Goal: Task Accomplishment & Management: Use online tool/utility

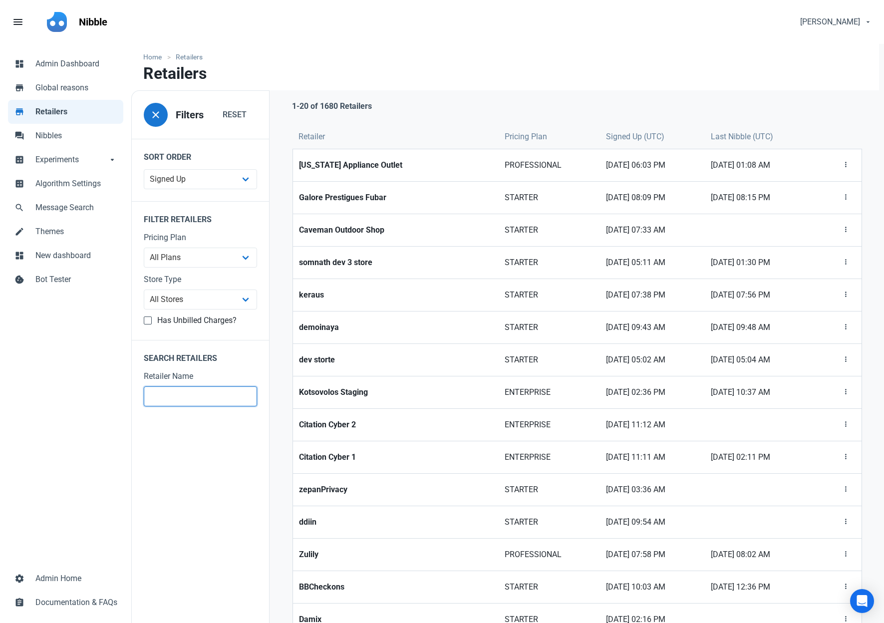
click at [166, 391] on input "text" at bounding box center [200, 397] width 113 height 20
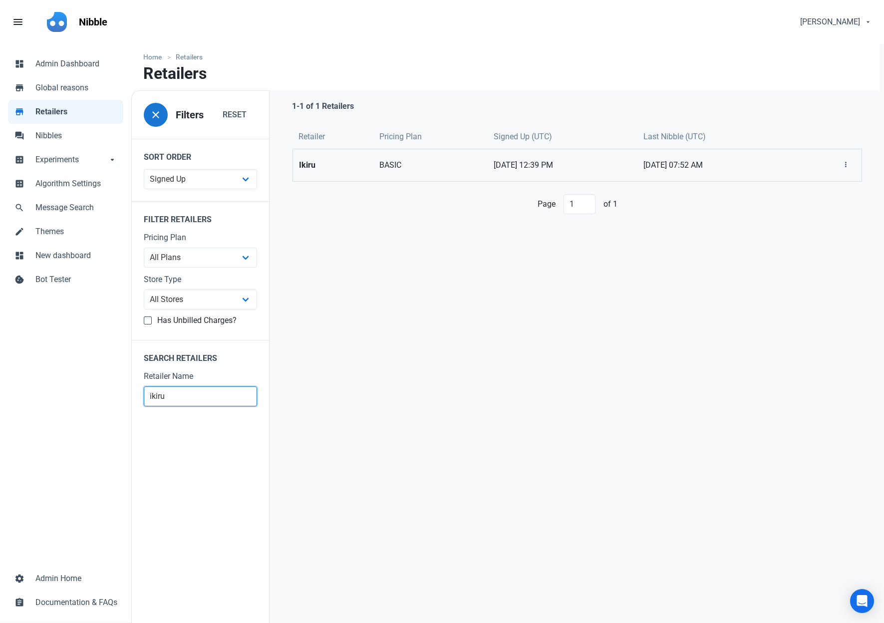
type input "ikiru"
click at [310, 164] on strong "Ikiru" at bounding box center [333, 165] width 68 height 12
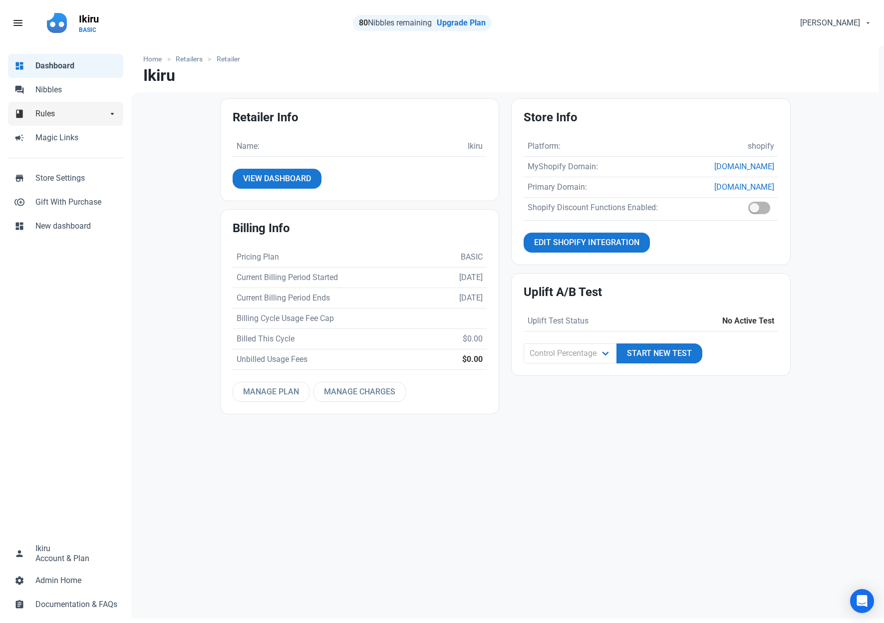
click at [51, 118] on span "Rules" at bounding box center [71, 114] width 72 height 12
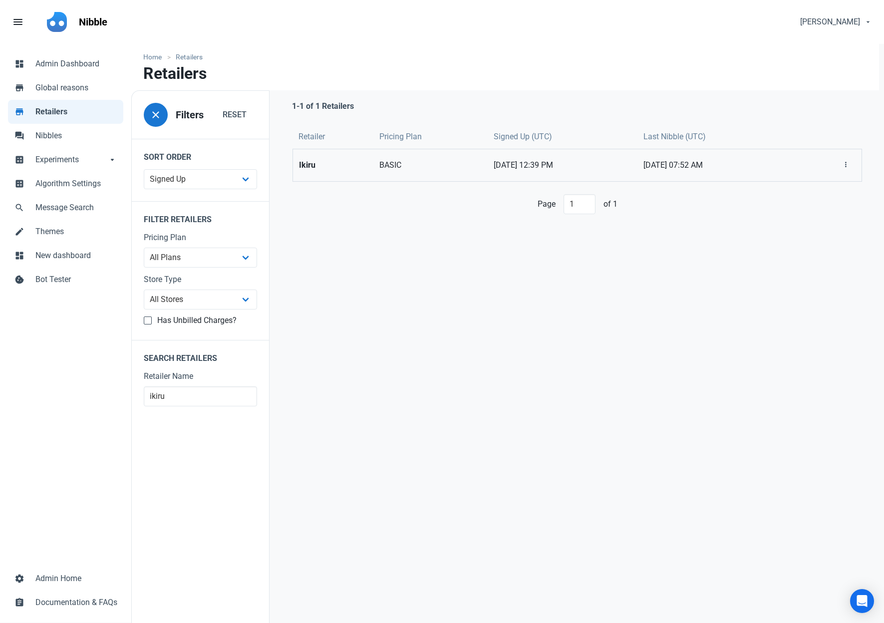
click at [345, 167] on strong "Ikiru" at bounding box center [333, 165] width 68 height 12
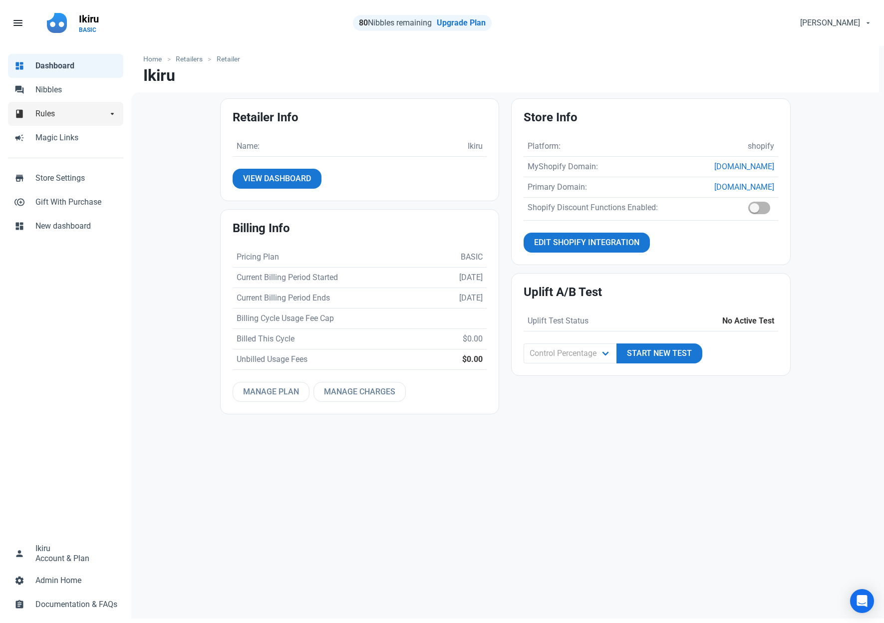
click at [75, 118] on span "Rules" at bounding box center [71, 114] width 72 height 12
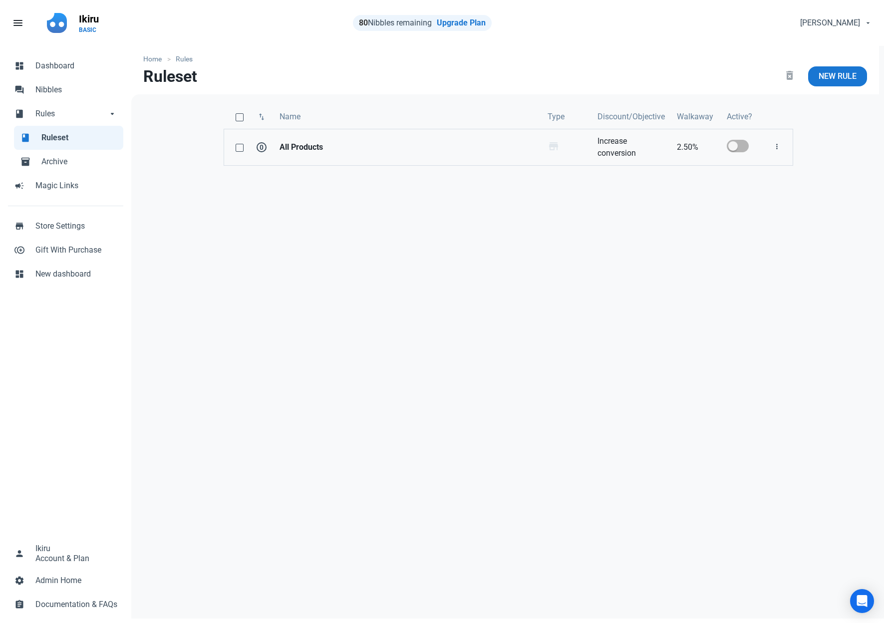
click at [626, 152] on link "Increase conversion" at bounding box center [631, 147] width 79 height 36
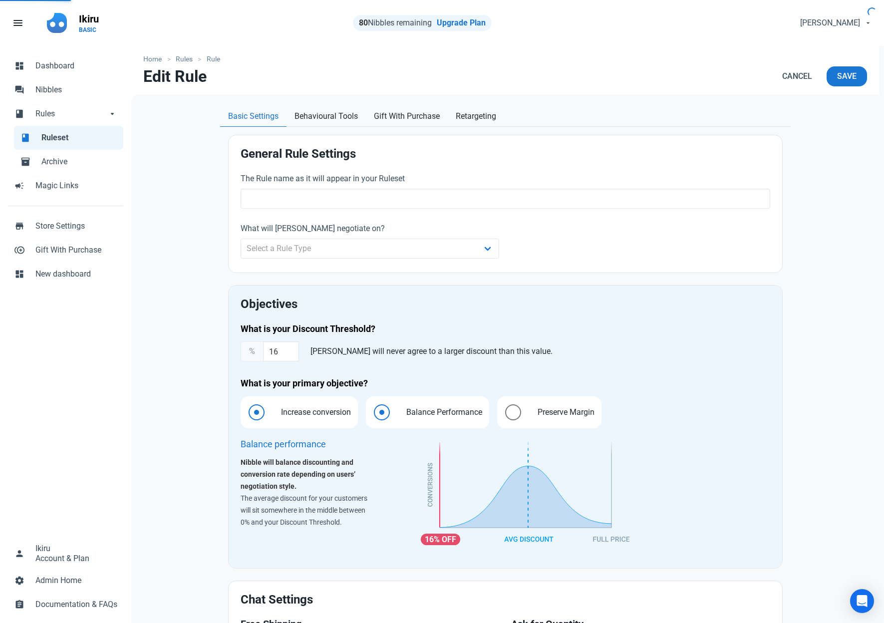
type input "All Products"
type input "2.50"
radio input "true"
radio input "false"
radio input "true"
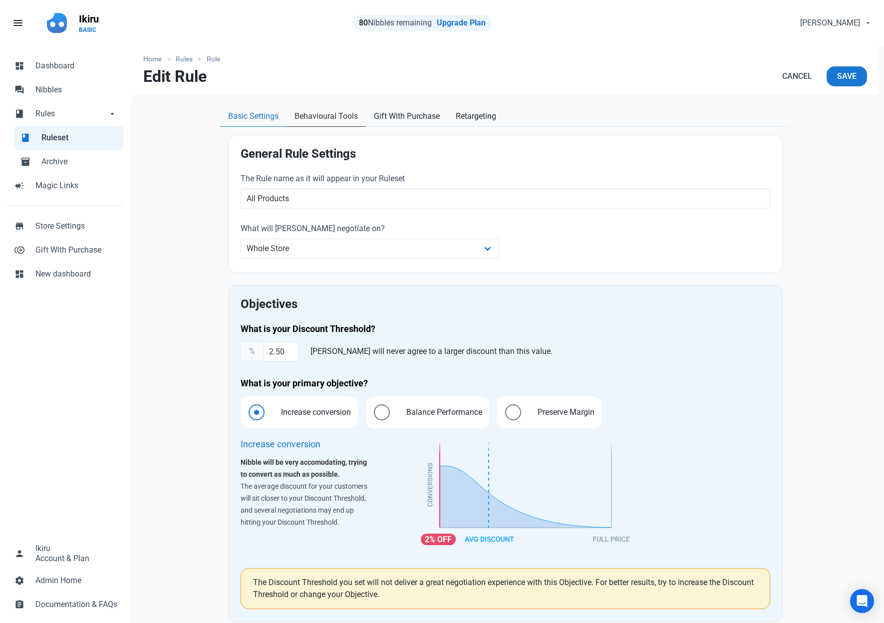
click at [322, 116] on span "Behavioural Tools" at bounding box center [326, 116] width 63 height 12
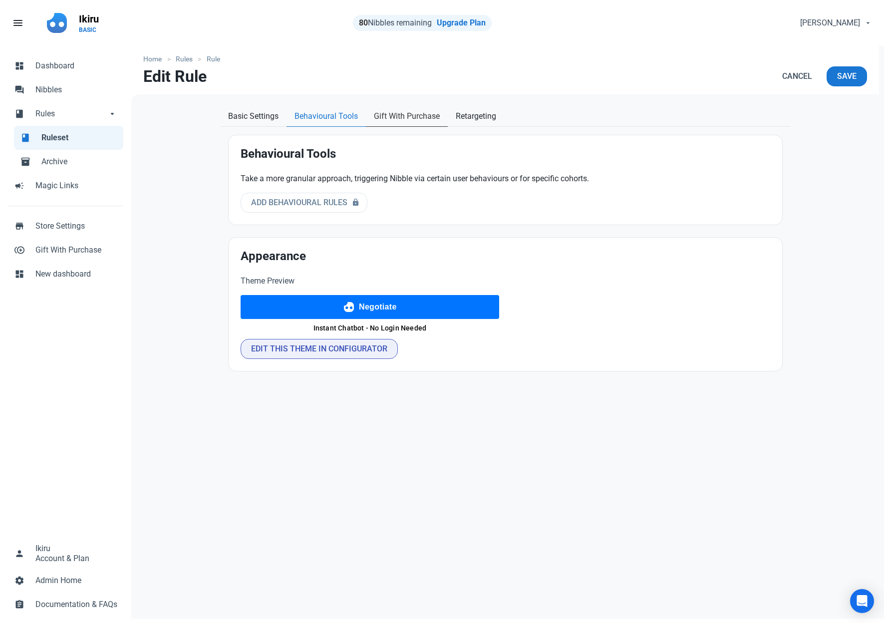
click at [421, 116] on span "Gift With Purchase" at bounding box center [407, 116] width 66 height 12
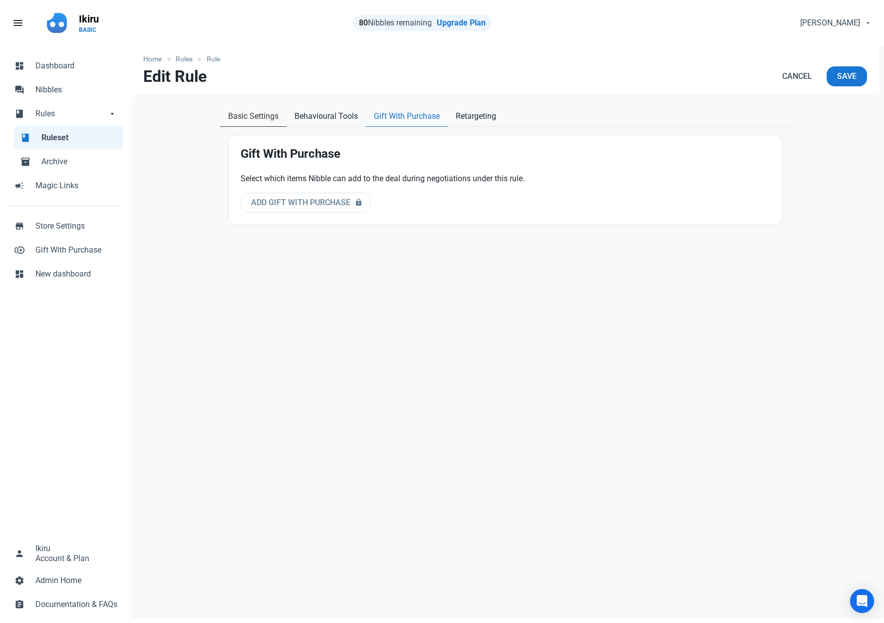
click at [264, 116] on span "Basic Settings" at bounding box center [253, 116] width 50 height 12
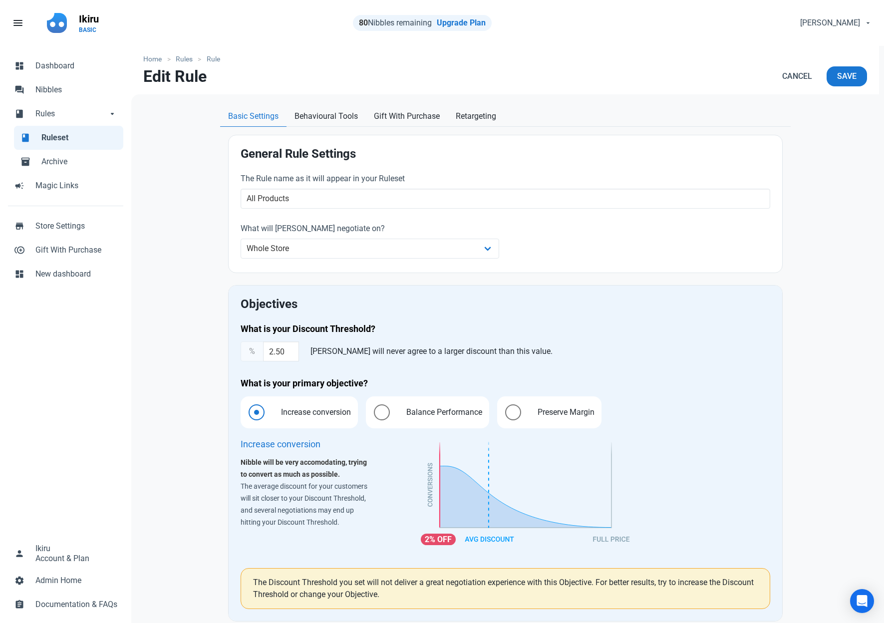
click at [63, 23] on rect "main navigation" at bounding box center [371, 23] width 720 height 40
